Goal: Navigation & Orientation: Understand site structure

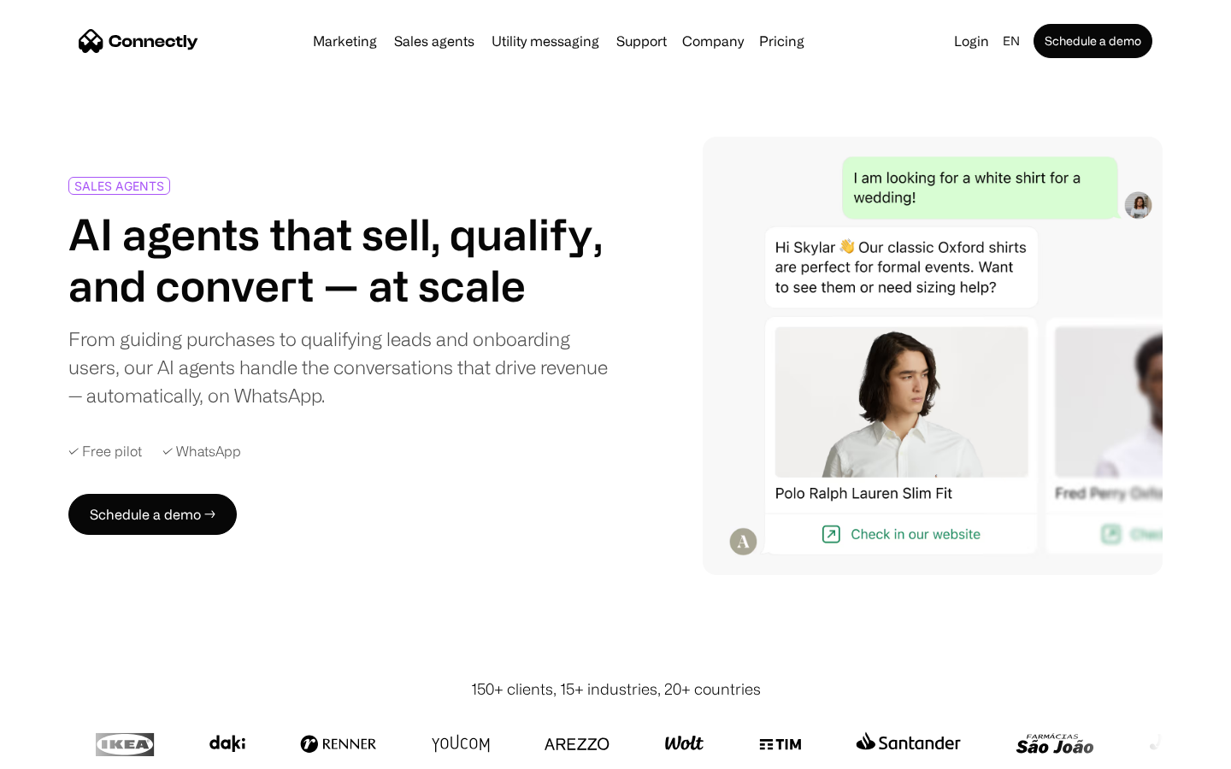
scroll to position [4761, 0]
